Goal: Obtain resource: Download file/media

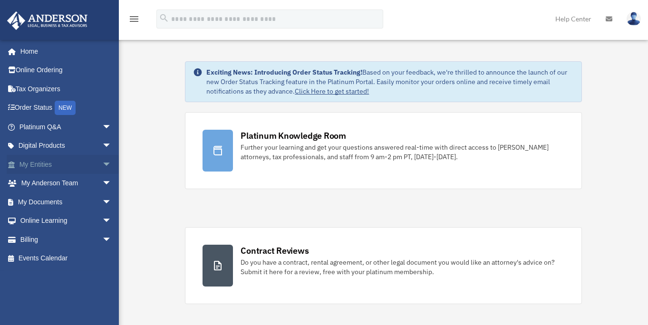
click at [102, 162] on span "arrow_drop_down" at bounding box center [111, 164] width 19 height 19
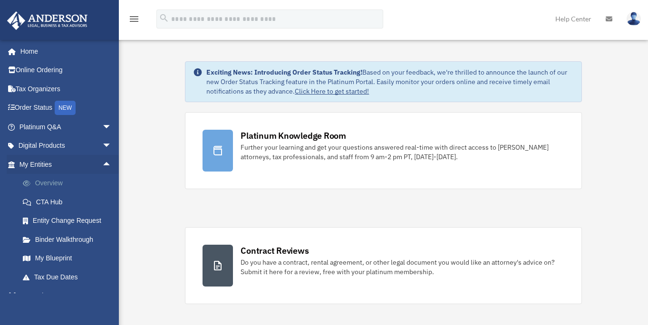
click at [47, 182] on link "Overview" at bounding box center [69, 183] width 113 height 19
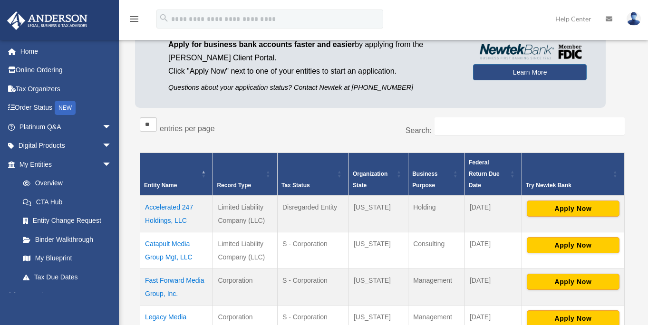
scroll to position [92, 0]
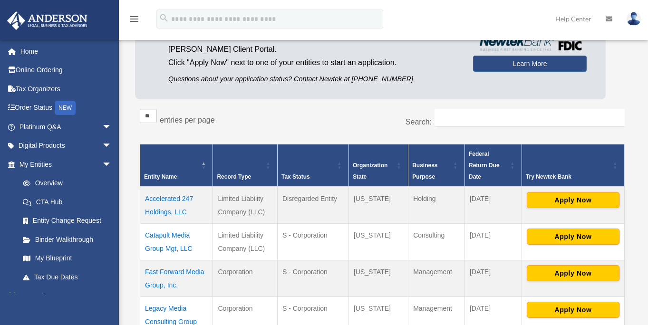
click at [179, 234] on td "Catapult Media Group Mgt, LLC" at bounding box center [176, 241] width 73 height 37
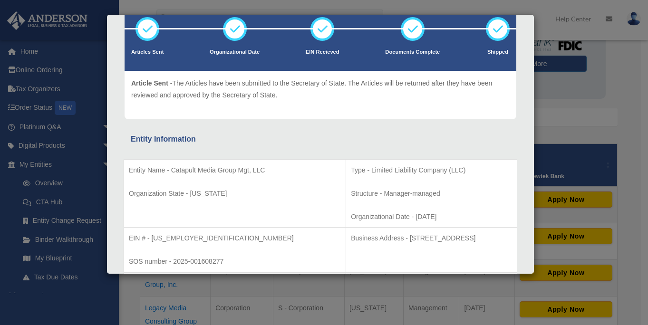
scroll to position [70, 0]
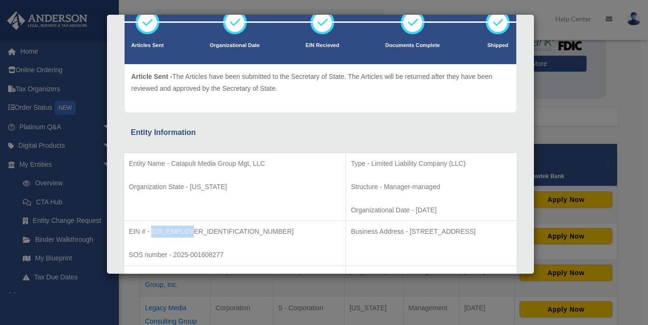
drag, startPoint x: 151, startPoint y: 230, endPoint x: 189, endPoint y: 230, distance: 38.0
click at [189, 230] on p "EIN # - [US_EMPLOYER_IDENTIFICATION_NUMBER]" at bounding box center [235, 232] width 212 height 12
copy p "[US_EMPLOYER_IDENTIFICATION_NUMBER]"
click at [86, 193] on div "Details × Articles Sent Organizational Date" at bounding box center [324, 162] width 648 height 325
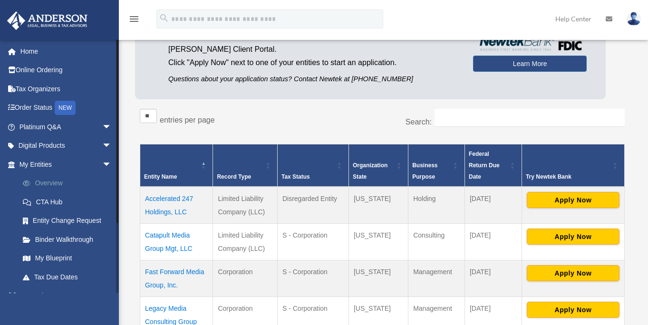
scroll to position [89, 0]
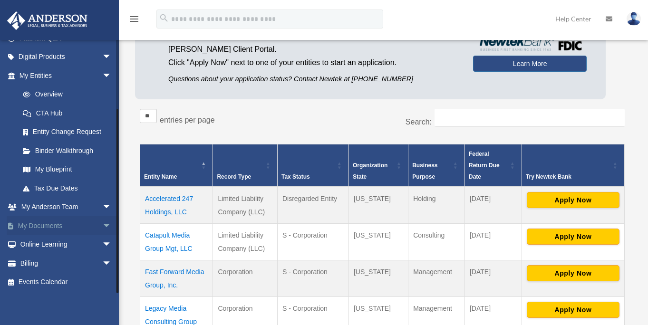
click at [102, 221] on span "arrow_drop_down" at bounding box center [111, 225] width 19 height 19
click at [48, 247] on link "Box" at bounding box center [69, 244] width 113 height 19
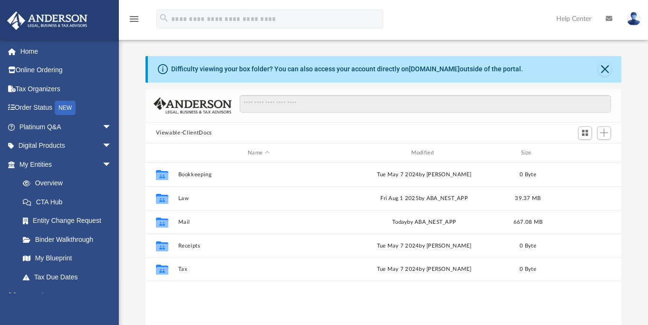
scroll to position [209, 469]
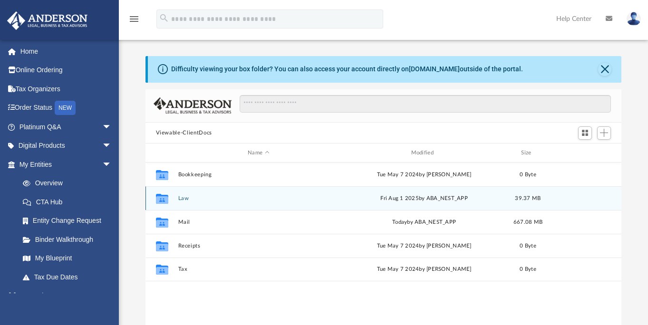
click at [178, 196] on button "Law" at bounding box center [258, 198] width 161 height 6
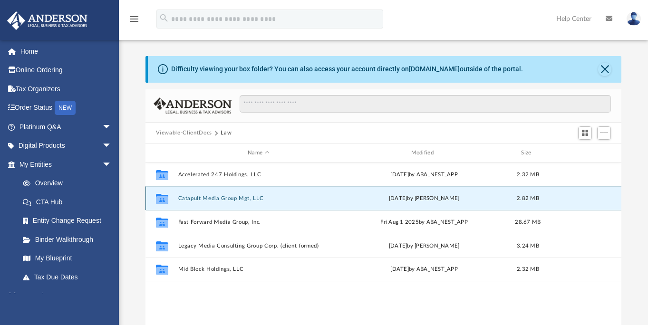
click at [221, 199] on button "Catapult Media Group Mgt, LLC" at bounding box center [258, 198] width 161 height 6
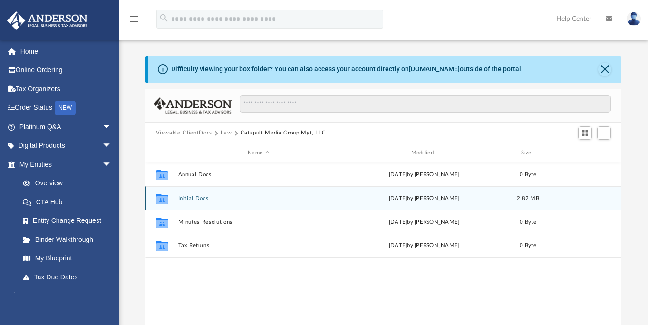
click at [197, 200] on button "Initial Docs" at bounding box center [258, 198] width 161 height 6
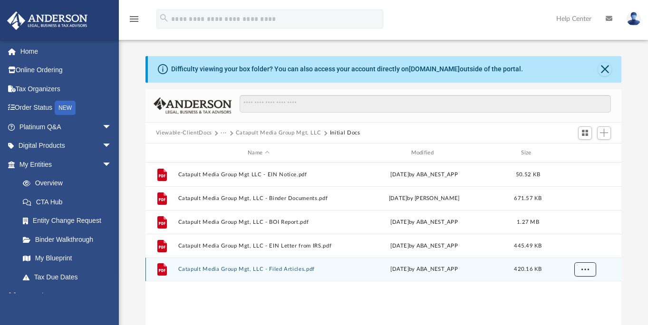
click at [591, 269] on button "More options" at bounding box center [585, 269] width 22 height 14
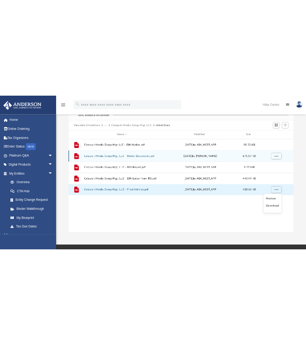
scroll to position [75, 0]
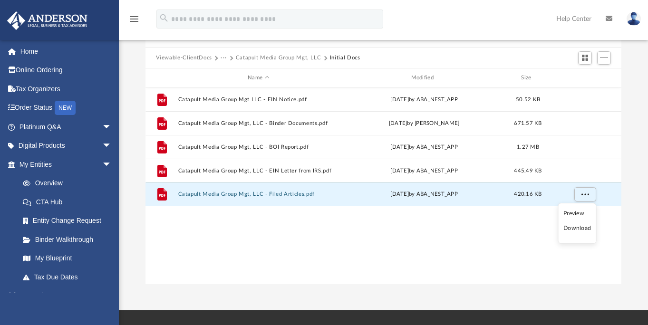
click at [585, 228] on li "Download" at bounding box center [577, 228] width 28 height 10
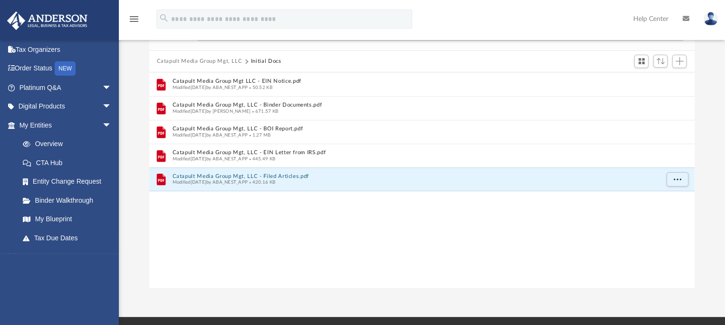
scroll to position [209, 538]
